Goal: Task Accomplishment & Management: Manage account settings

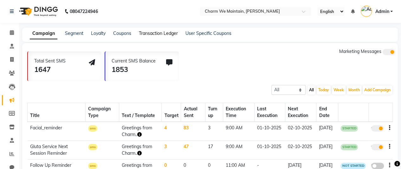
click at [146, 33] on link "Transaction Ledger" at bounding box center [158, 33] width 39 height 6
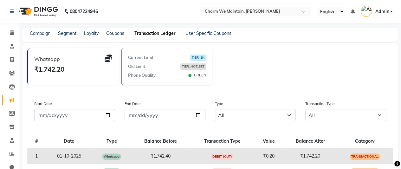
scroll to position [65, 0]
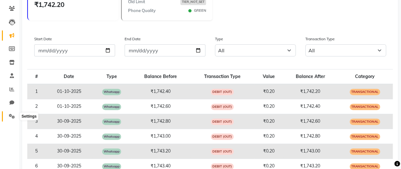
click at [13, 116] on icon at bounding box center [12, 116] width 6 height 5
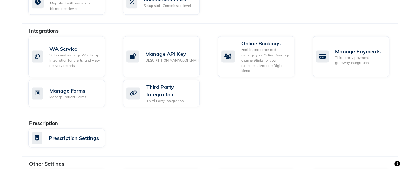
scroll to position [438, 0]
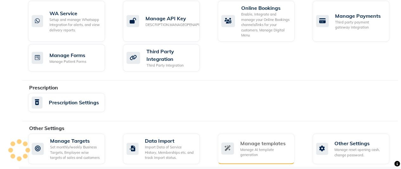
click at [249, 141] on div "Manage templates" at bounding box center [264, 143] width 49 height 8
select select "APPROVED"
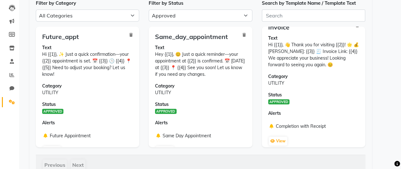
scroll to position [15, 0]
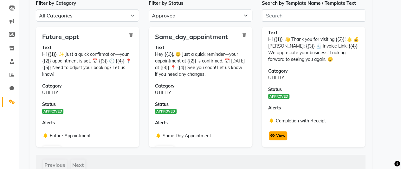
click at [276, 135] on button "View" at bounding box center [278, 135] width 18 height 9
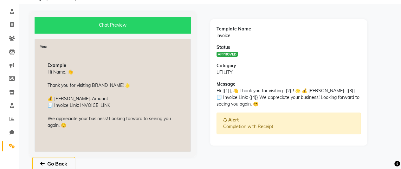
scroll to position [43, 0]
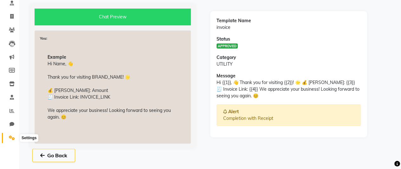
click at [9, 138] on icon at bounding box center [12, 137] width 6 height 5
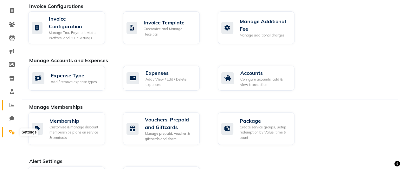
scroll to position [55, 0]
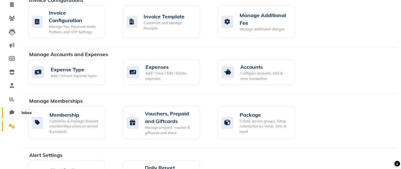
click at [10, 112] on icon at bounding box center [12, 112] width 5 height 5
select select "100"
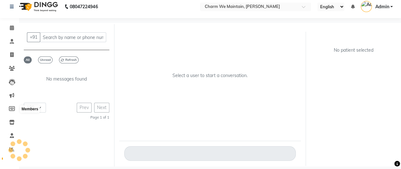
scroll to position [5, 0]
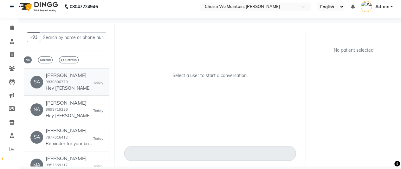
click at [58, 92] on p "Hey [PERSON_NAME], 😊 Just a quick reminder—your appointment at Charm We Maintai…" at bounding box center [70, 88] width 48 height 7
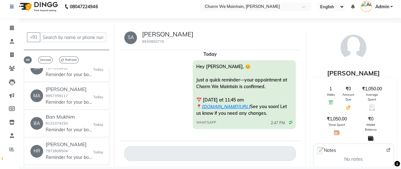
scroll to position [69, 0]
click at [64, 104] on p "Reminder for your booking for GLUTATHIONE IV DRIPS at Charm We Maintain, [GEOGR…" at bounding box center [70, 102] width 48 height 7
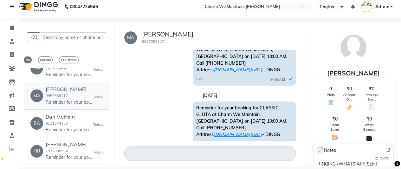
scroll to position [0, 0]
